Goal: Use online tool/utility: Utilize a website feature to perform a specific function

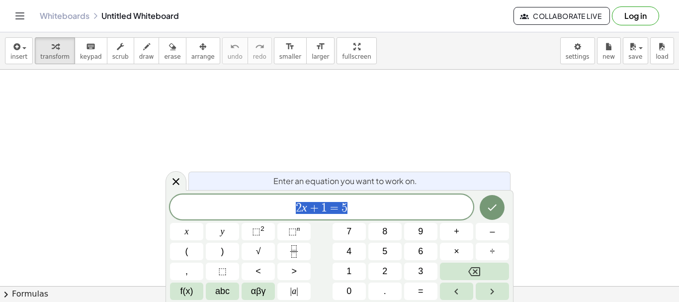
scroll to position [21, 0]
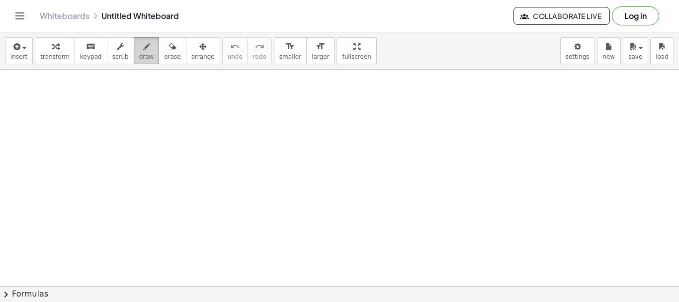
click at [139, 56] on span "draw" at bounding box center [146, 56] width 15 height 7
drag, startPoint x: 237, startPoint y: 150, endPoint x: 258, endPoint y: 150, distance: 20.9
click at [258, 150] on div at bounding box center [339, 296] width 679 height 497
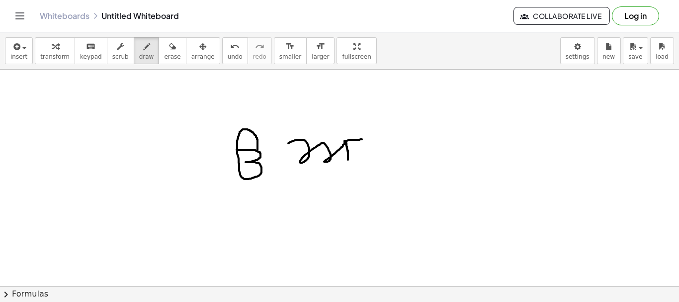
drag, startPoint x: 288, startPoint y: 143, endPoint x: 363, endPoint y: 139, distance: 74.7
click at [363, 139] on div at bounding box center [339, 296] width 679 height 497
drag, startPoint x: 384, startPoint y: 137, endPoint x: 413, endPoint y: 135, distance: 28.4
click at [413, 135] on div at bounding box center [339, 296] width 679 height 497
drag, startPoint x: 395, startPoint y: 135, endPoint x: 402, endPoint y: 135, distance: 7.5
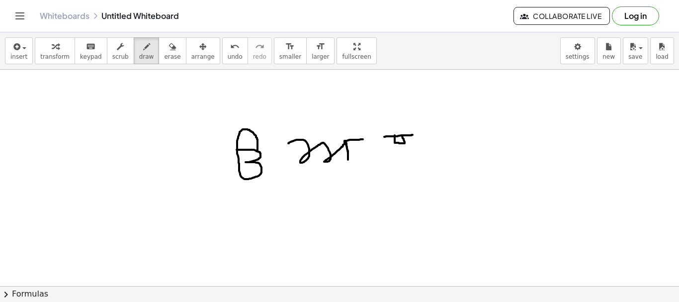
click at [402, 135] on div at bounding box center [339, 296] width 679 height 497
drag, startPoint x: 404, startPoint y: 141, endPoint x: 409, endPoint y: 164, distance: 23.4
click at [409, 164] on div at bounding box center [339, 296] width 679 height 497
drag, startPoint x: 433, startPoint y: 133, endPoint x: 469, endPoint y: 132, distance: 36.3
click at [469, 132] on div at bounding box center [339, 296] width 679 height 497
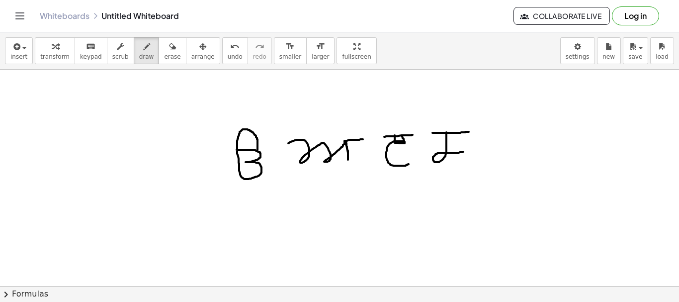
drag, startPoint x: 447, startPoint y: 132, endPoint x: 463, endPoint y: 152, distance: 25.7
click at [463, 152] on div at bounding box center [339, 296] width 679 height 497
drag, startPoint x: 459, startPoint y: 133, endPoint x: 459, endPoint y: 158, distance: 24.9
click at [459, 158] on div at bounding box center [339, 296] width 679 height 497
drag, startPoint x: 492, startPoint y: 127, endPoint x: 520, endPoint y: 127, distance: 27.8
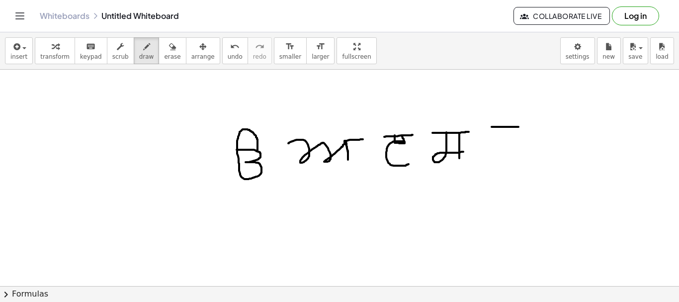
click at [520, 127] on div at bounding box center [339, 296] width 679 height 497
drag, startPoint x: 513, startPoint y: 127, endPoint x: 500, endPoint y: 142, distance: 20.1
click at [500, 142] on div at bounding box center [339, 296] width 679 height 497
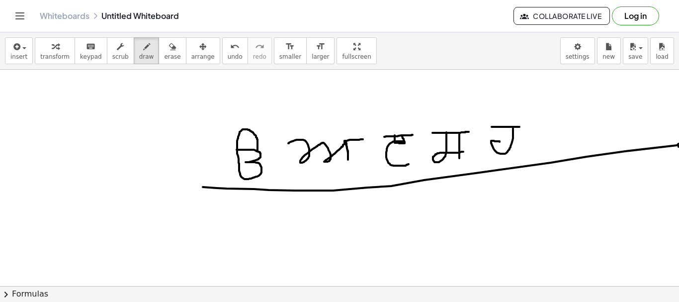
drag, startPoint x: 203, startPoint y: 187, endPoint x: 679, endPoint y: 147, distance: 477.5
click at [679, 147] on div "×" at bounding box center [339, 178] width 679 height 216
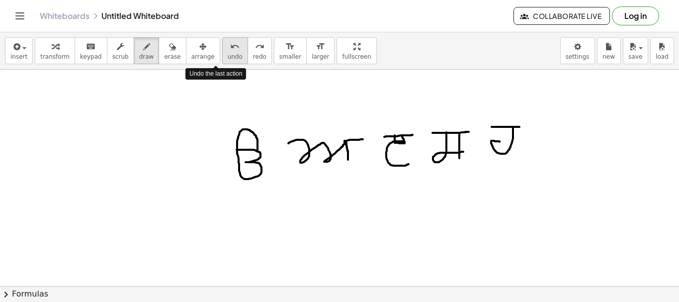
click at [228, 55] on span "undo" at bounding box center [235, 56] width 15 height 7
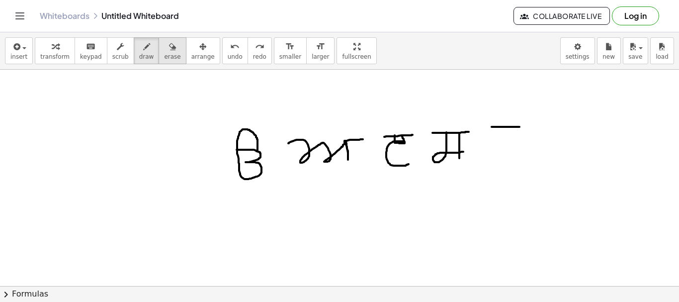
click at [164, 55] on span "erase" at bounding box center [172, 56] width 16 height 7
click at [270, 117] on div at bounding box center [341, 296] width 682 height 497
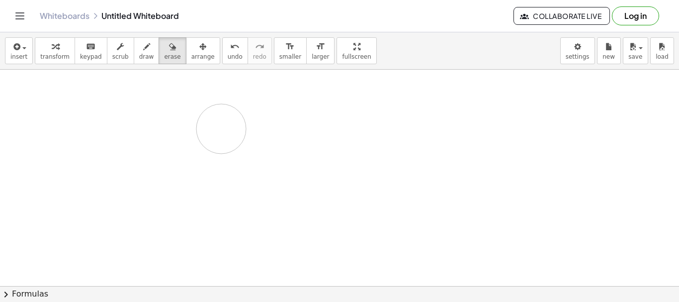
drag, startPoint x: 250, startPoint y: 157, endPoint x: 221, endPoint y: 129, distance: 40.4
click at [221, 129] on div at bounding box center [341, 296] width 682 height 497
click at [139, 54] on span "draw" at bounding box center [146, 56] width 15 height 7
drag, startPoint x: 319, startPoint y: 57, endPoint x: 319, endPoint y: 117, distance: 60.2
click at [319, 117] on div "insert select one: Math Expression Function Text Youtube Video Graphing Geometr…" at bounding box center [339, 167] width 679 height 270
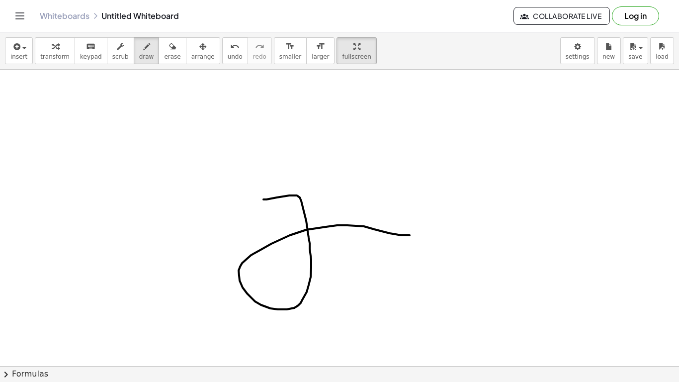
drag, startPoint x: 264, startPoint y: 167, endPoint x: 410, endPoint y: 203, distance: 151.0
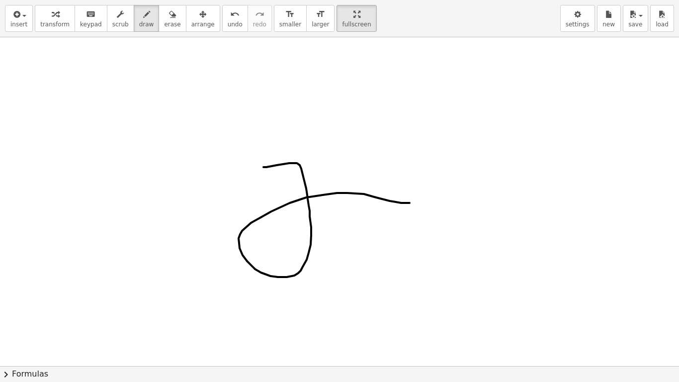
click at [410, 203] on div at bounding box center [341, 344] width 682 height 657
click at [230, 17] on icon "undo" at bounding box center [234, 14] width 9 height 12
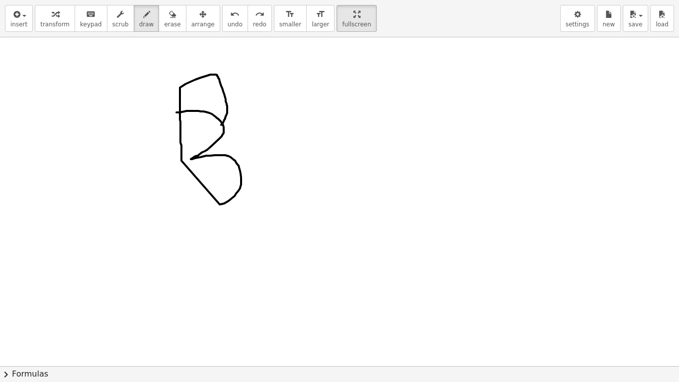
drag, startPoint x: 177, startPoint y: 112, endPoint x: 216, endPoint y: 130, distance: 43.2
click at [216, 130] on div at bounding box center [341, 344] width 682 height 657
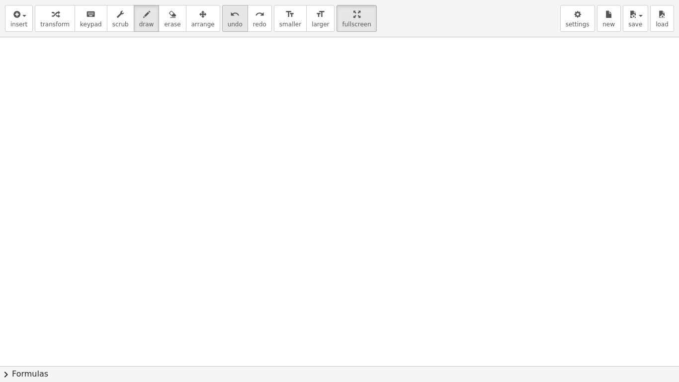
click at [228, 21] on span "undo" at bounding box center [235, 24] width 15 height 7
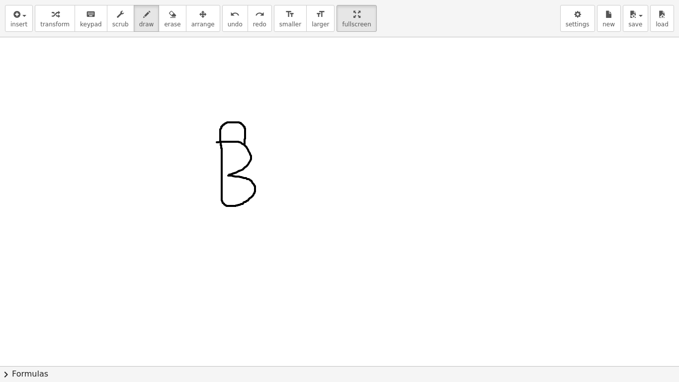
drag, startPoint x: 217, startPoint y: 142, endPoint x: 244, endPoint y: 147, distance: 27.7
click at [244, 147] on div at bounding box center [341, 344] width 682 height 657
drag, startPoint x: 245, startPoint y: 126, endPoint x: 299, endPoint y: 126, distance: 54.2
click at [299, 126] on div at bounding box center [341, 344] width 682 height 657
drag, startPoint x: 279, startPoint y: 125, endPoint x: 277, endPoint y: 152, distance: 26.9
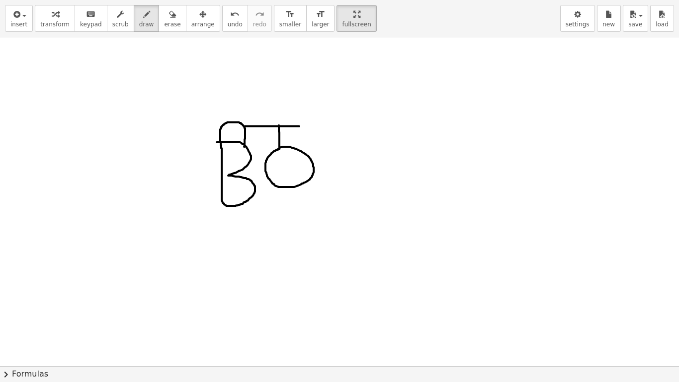
click at [277, 152] on div at bounding box center [341, 344] width 682 height 657
drag, startPoint x: 250, startPoint y: 117, endPoint x: 262, endPoint y: 117, distance: 11.4
click at [262, 117] on div at bounding box center [341, 344] width 682 height 657
drag, startPoint x: 259, startPoint y: 120, endPoint x: 252, endPoint y: 87, distance: 34.4
click at [252, 87] on div at bounding box center [341, 344] width 682 height 657
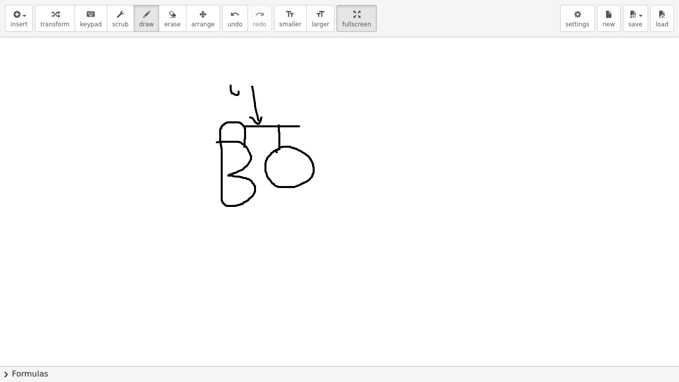
drag, startPoint x: 231, startPoint y: 86, endPoint x: 228, endPoint y: 73, distance: 13.2
click at [228, 73] on div at bounding box center [341, 344] width 682 height 657
drag, startPoint x: 239, startPoint y: 80, endPoint x: 247, endPoint y: 78, distance: 8.7
click at [247, 78] on div at bounding box center [341, 344] width 682 height 657
drag, startPoint x: 249, startPoint y: 65, endPoint x: 259, endPoint y: 83, distance: 20.5
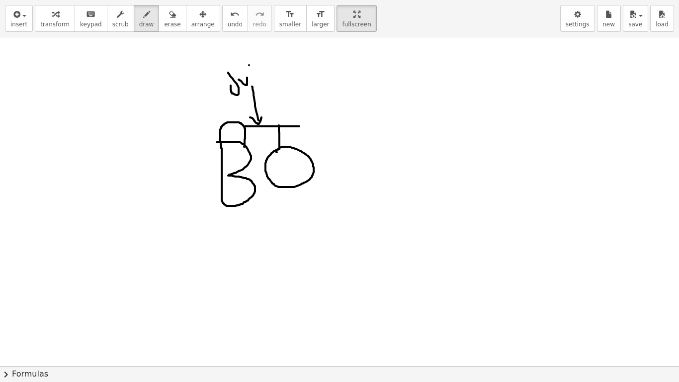
click at [259, 83] on div at bounding box center [341, 344] width 682 height 657
drag, startPoint x: 264, startPoint y: 74, endPoint x: 326, endPoint y: 50, distance: 66.4
click at [326, 50] on div at bounding box center [341, 344] width 682 height 657
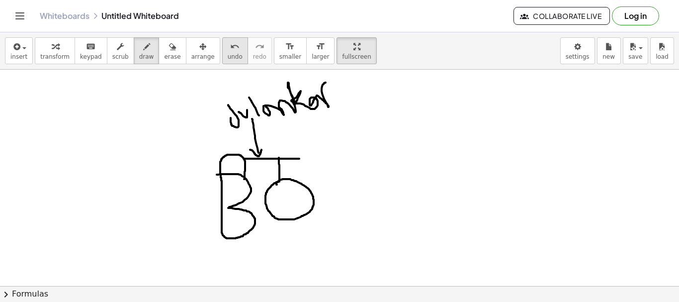
click at [228, 57] on span "undo" at bounding box center [235, 56] width 15 height 7
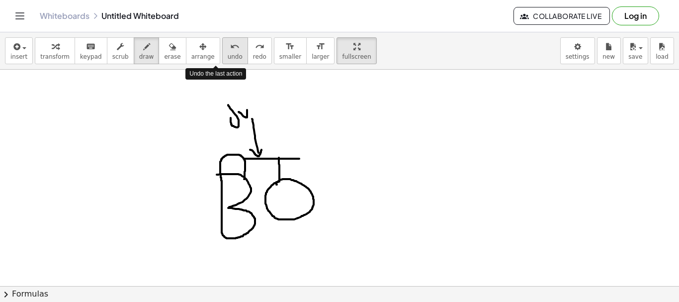
click at [228, 55] on span "undo" at bounding box center [235, 56] width 15 height 7
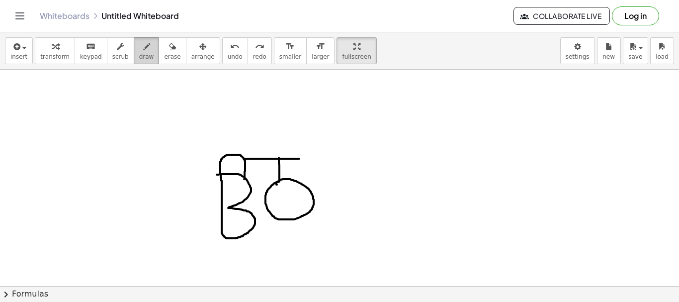
click at [139, 52] on div "button" at bounding box center [146, 46] width 15 height 12
drag, startPoint x: 214, startPoint y: 248, endPoint x: 256, endPoint y: 249, distance: 41.8
click at [255, 249] on div at bounding box center [341, 296] width 682 height 497
drag, startPoint x: 219, startPoint y: 257, endPoint x: 268, endPoint y: 255, distance: 48.3
click at [268, 255] on div at bounding box center [341, 296] width 682 height 497
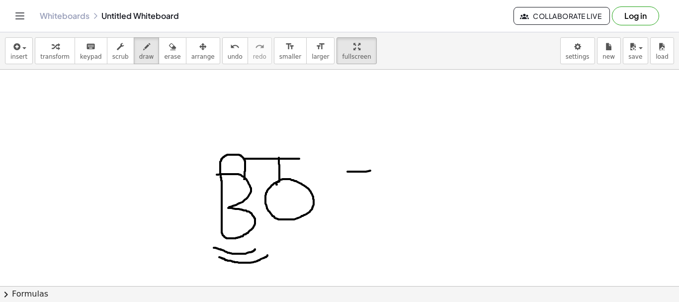
drag, startPoint x: 348, startPoint y: 172, endPoint x: 384, endPoint y: 171, distance: 36.3
click at [384, 171] on div at bounding box center [341, 296] width 682 height 497
drag, startPoint x: 357, startPoint y: 194, endPoint x: 385, endPoint y: 194, distance: 27.8
click at [385, 194] on div at bounding box center [341, 296] width 682 height 497
drag, startPoint x: 429, startPoint y: 151, endPoint x: 446, endPoint y: 212, distance: 63.6
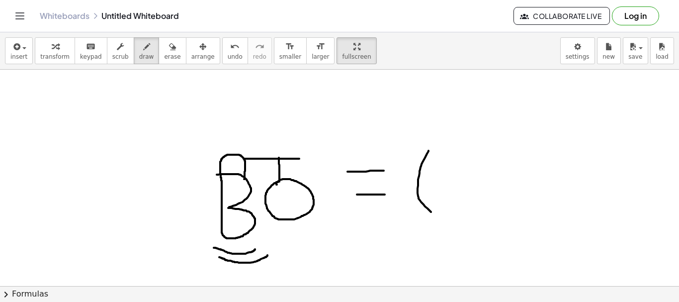
click at [446, 212] on div at bounding box center [341, 296] width 682 height 497
drag, startPoint x: 471, startPoint y: 193, endPoint x: 487, endPoint y: 223, distance: 34.0
click at [487, 223] on div at bounding box center [341, 296] width 682 height 497
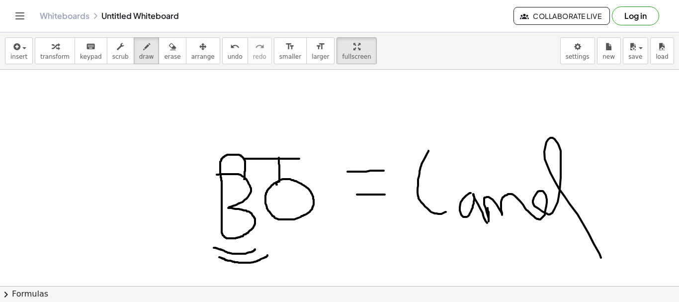
drag, startPoint x: 488, startPoint y: 208, endPoint x: 602, endPoint y: 259, distance: 124.7
click at [602, 259] on div at bounding box center [341, 296] width 682 height 497
click at [164, 57] on span "erase" at bounding box center [172, 56] width 16 height 7
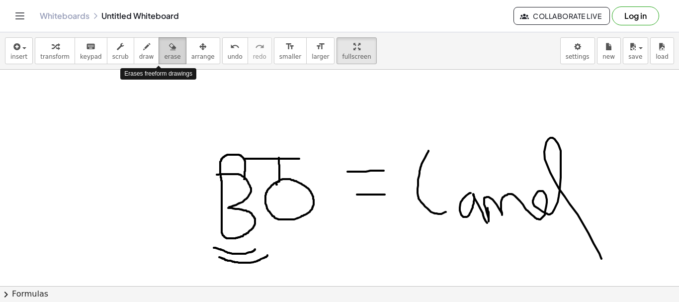
click at [164, 57] on span "erase" at bounding box center [172, 56] width 16 height 7
click at [213, 133] on div at bounding box center [341, 296] width 682 height 497
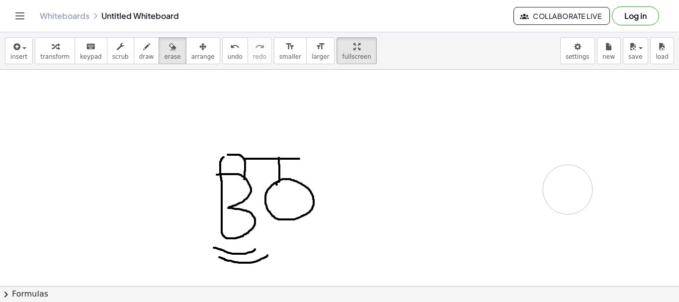
drag, startPoint x: 349, startPoint y: 176, endPoint x: 562, endPoint y: 187, distance: 213.1
click at [562, 187] on div at bounding box center [341, 296] width 682 height 497
drag, startPoint x: 393, startPoint y: 174, endPoint x: 464, endPoint y: 163, distance: 71.9
click at [464, 163] on div at bounding box center [341, 296] width 682 height 497
click at [143, 50] on icon "button" at bounding box center [146, 47] width 7 height 12
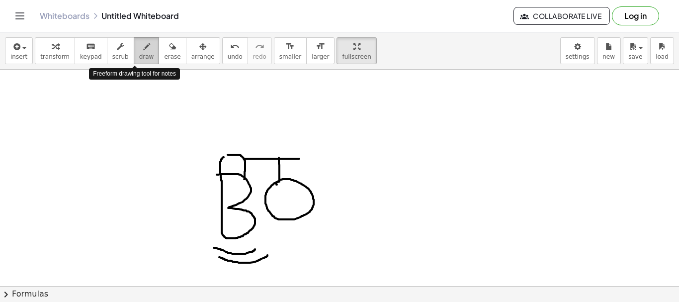
click at [143, 50] on icon "button" at bounding box center [146, 47] width 7 height 12
drag, startPoint x: 134, startPoint y: 52, endPoint x: 134, endPoint y: 58, distance: 5.5
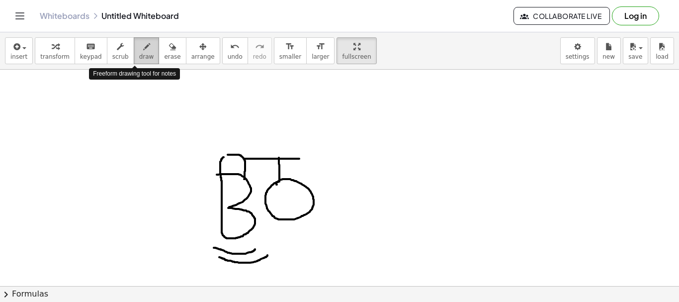
click at [134, 58] on button "draw" at bounding box center [147, 50] width 26 height 27
click at [404, 159] on div at bounding box center [341, 296] width 682 height 497
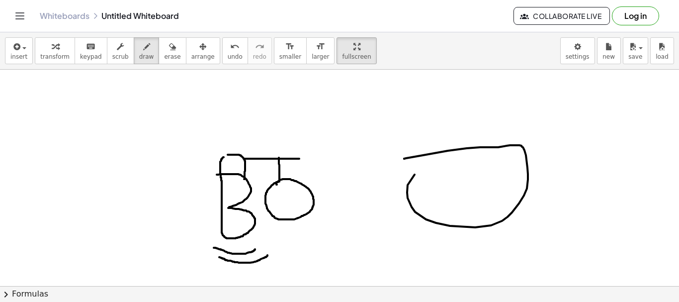
drag, startPoint x: 404, startPoint y: 159, endPoint x: 557, endPoint y: 180, distance: 154.7
click at [557, 180] on div at bounding box center [341, 296] width 682 height 497
click at [285, 47] on icon "format_size" at bounding box center [289, 47] width 9 height 12
click at [312, 57] on span "larger" at bounding box center [320, 56] width 17 height 7
drag, startPoint x: 301, startPoint y: 60, endPoint x: 349, endPoint y: 103, distance: 64.8
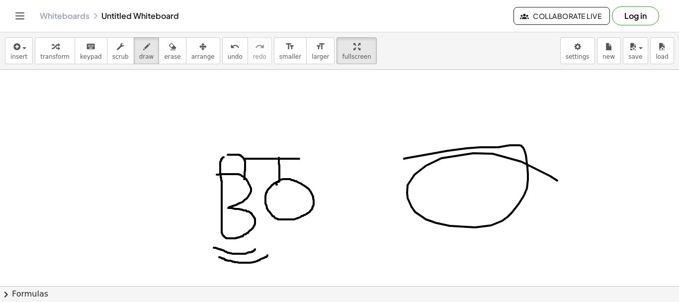
click at [349, 103] on div "insert select one: Math Expression Function Text Youtube Video Graphing Geometr…" at bounding box center [339, 167] width 679 height 270
drag, startPoint x: 385, startPoint y: 127, endPoint x: 350, endPoint y: 129, distance: 35.4
click at [350, 129] on div at bounding box center [341, 296] width 682 height 497
click at [228, 54] on span "undo" at bounding box center [235, 56] width 15 height 7
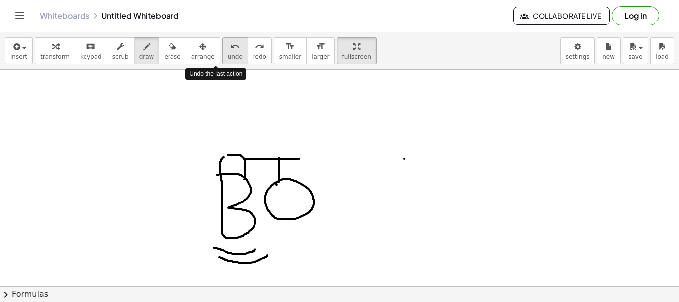
click at [228, 54] on span "undo" at bounding box center [235, 56] width 15 height 7
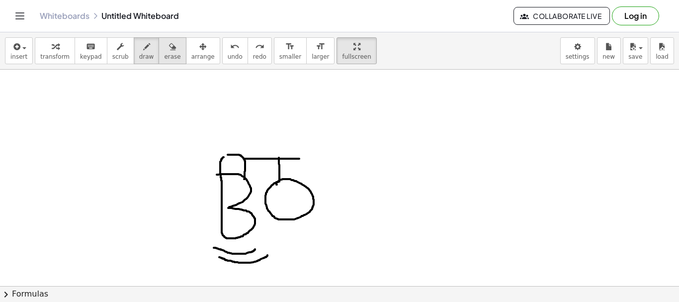
click at [164, 54] on span "erase" at bounding box center [172, 56] width 16 height 7
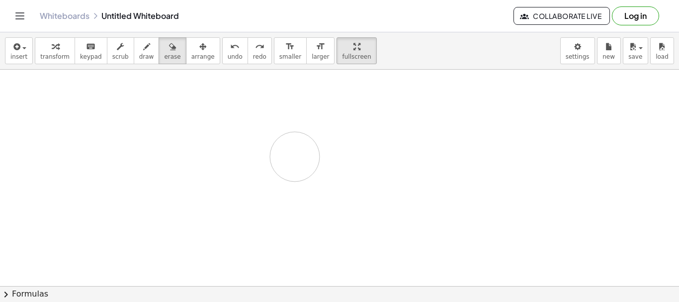
drag, startPoint x: 273, startPoint y: 176, endPoint x: 280, endPoint y: 153, distance: 23.3
click at [283, 154] on div at bounding box center [341, 296] width 682 height 497
click at [143, 49] on icon "button" at bounding box center [146, 47] width 7 height 12
drag, startPoint x: 168, startPoint y: 144, endPoint x: 230, endPoint y: 145, distance: 61.7
click at [230, 145] on div at bounding box center [341, 296] width 682 height 497
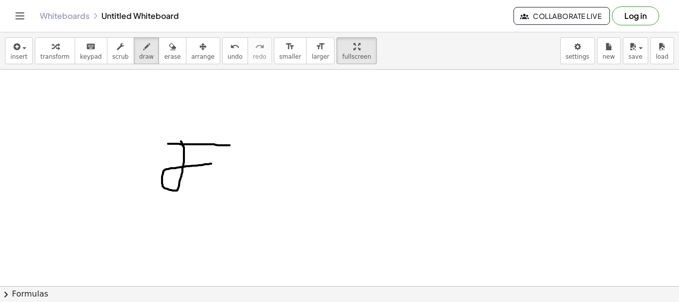
drag, startPoint x: 181, startPoint y: 141, endPoint x: 213, endPoint y: 164, distance: 38.9
click at [213, 164] on div at bounding box center [341, 296] width 682 height 497
drag, startPoint x: 206, startPoint y: 145, endPoint x: 212, endPoint y: 200, distance: 56.0
click at [212, 200] on div at bounding box center [341, 296] width 682 height 497
drag, startPoint x: 230, startPoint y: 146, endPoint x: 267, endPoint y: 149, distance: 36.4
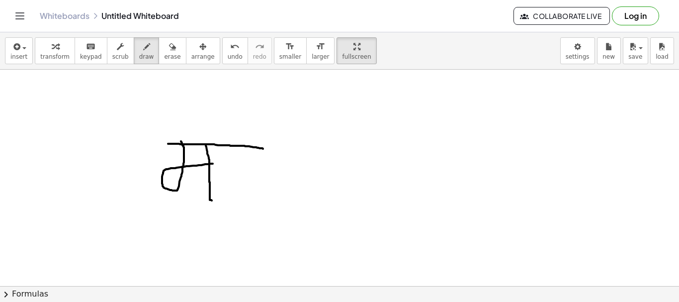
click at [267, 149] on div at bounding box center [341, 296] width 682 height 497
click at [254, 146] on div at bounding box center [341, 296] width 682 height 497
drag, startPoint x: 234, startPoint y: 198, endPoint x: 271, endPoint y: 201, distance: 37.0
click at [271, 201] on div at bounding box center [341, 296] width 682 height 497
drag, startPoint x: 324, startPoint y: 211, endPoint x: 337, endPoint y: 90, distance: 121.6
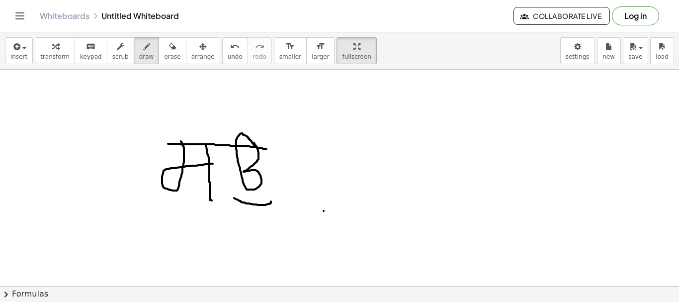
click at [337, 90] on div at bounding box center [341, 296] width 682 height 497
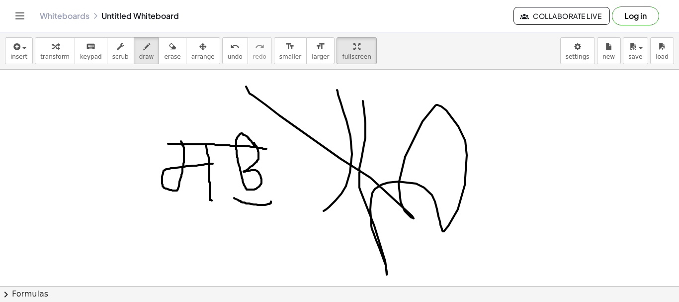
drag, startPoint x: 363, startPoint y: 101, endPoint x: 246, endPoint y: 84, distance: 118.1
click at [246, 84] on div at bounding box center [341, 296] width 682 height 497
